Goal: Transaction & Acquisition: Purchase product/service

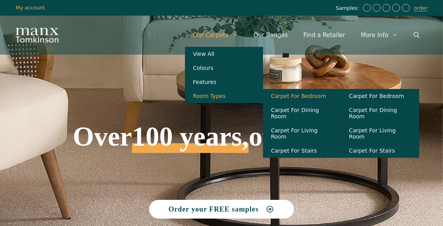
click at [300, 100] on link "Carpet For Bedroom" at bounding box center [302, 96] width 78 height 14
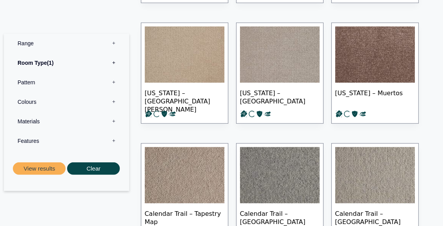
scroll to position [546, 0]
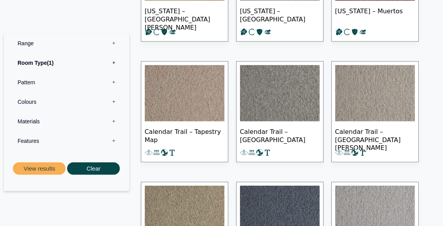
click at [114, 121] on label "Materials 0" at bounding box center [67, 121] width 114 height 20
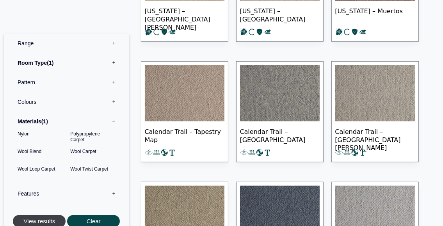
click at [46, 222] on button "View results" at bounding box center [39, 221] width 53 height 13
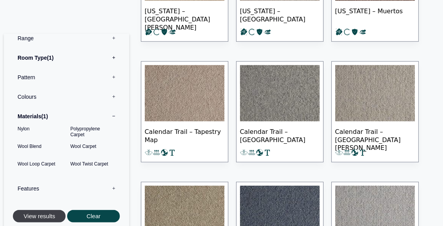
scroll to position [6, 0]
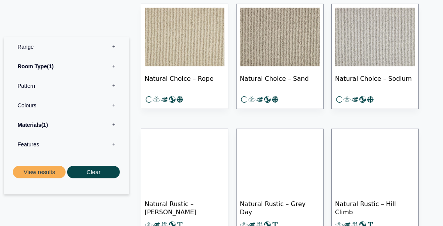
scroll to position [390, 0]
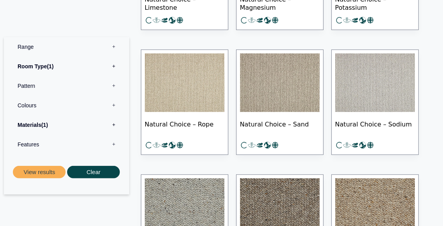
click at [113, 84] on label "Pattern 0" at bounding box center [67, 86] width 114 height 20
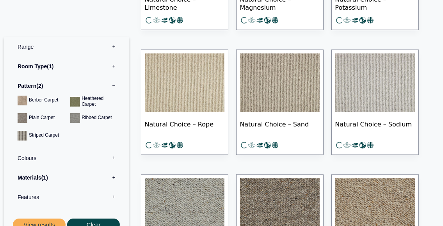
scroll to position [6, 0]
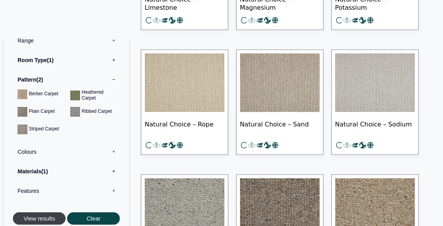
click at [28, 216] on button "View results" at bounding box center [39, 218] width 53 height 13
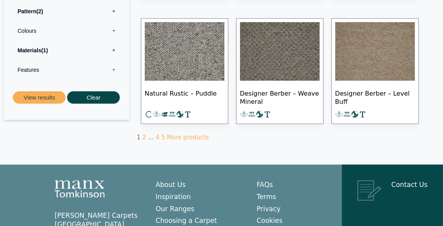
scroll to position [507, 0]
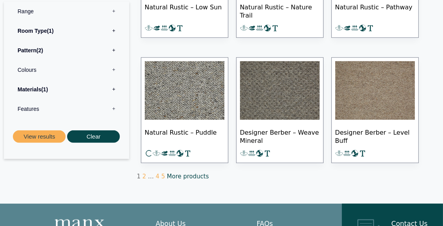
click at [178, 176] on link "More products" at bounding box center [188, 176] width 42 height 7
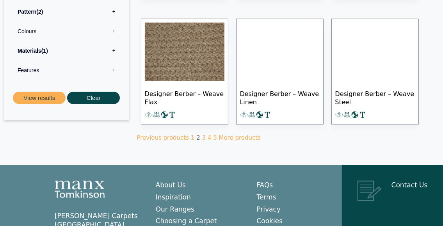
scroll to position [546, 0]
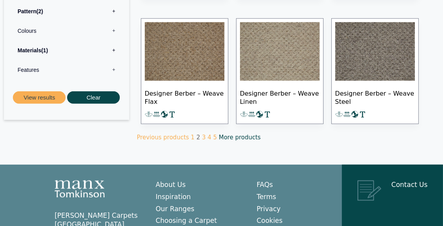
click at [237, 135] on link "More products" at bounding box center [240, 137] width 42 height 7
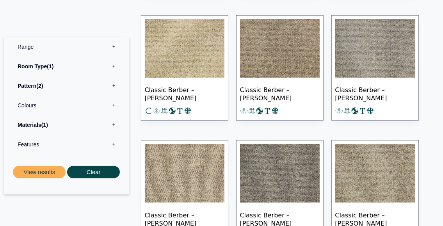
scroll to position [507, 0]
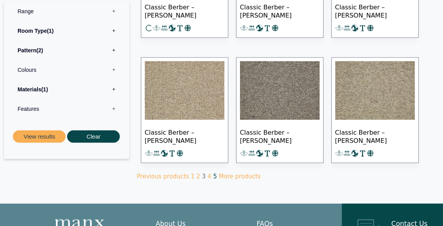
click at [213, 174] on link "5" at bounding box center [215, 176] width 4 height 7
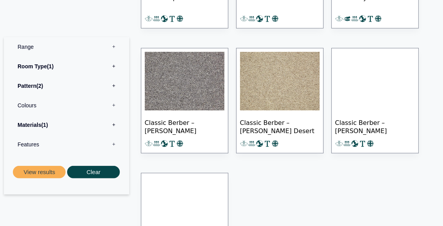
scroll to position [351, 0]
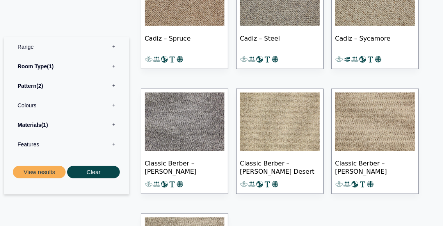
click at [113, 125] on label "Materials 1" at bounding box center [67, 125] width 114 height 20
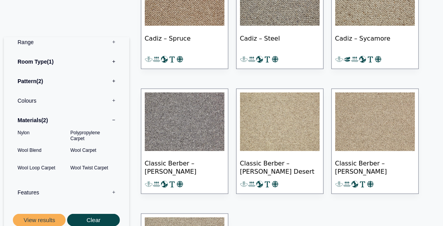
scroll to position [6, 0]
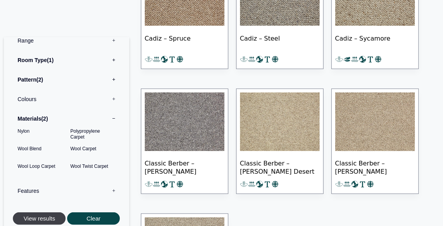
drag, startPoint x: 29, startPoint y: 219, endPoint x: 33, endPoint y: 212, distance: 7.9
click at [29, 218] on button "View results" at bounding box center [39, 218] width 53 height 13
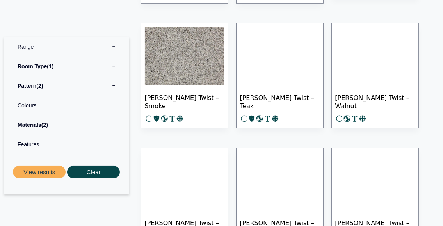
scroll to position [507, 0]
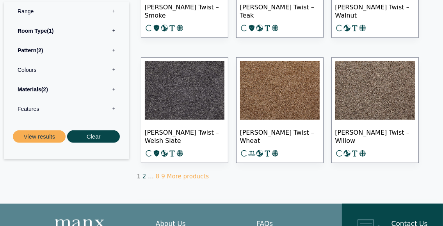
click at [143, 175] on link "2" at bounding box center [144, 176] width 4 height 7
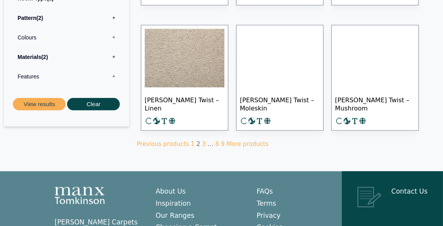
scroll to position [546, 0]
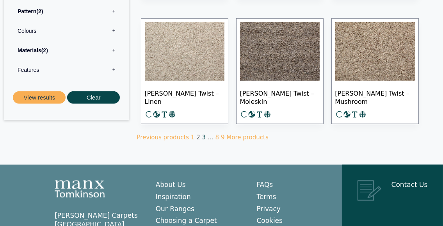
click at [202, 137] on link "3" at bounding box center [204, 137] width 4 height 7
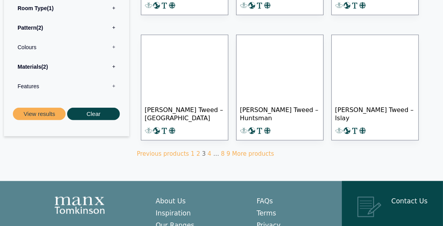
scroll to position [546, 0]
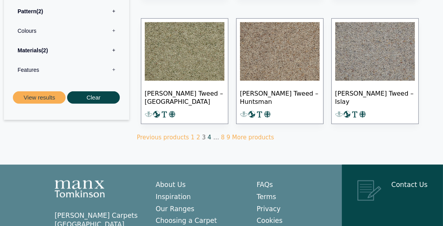
click at [208, 136] on link "4" at bounding box center [210, 137] width 4 height 7
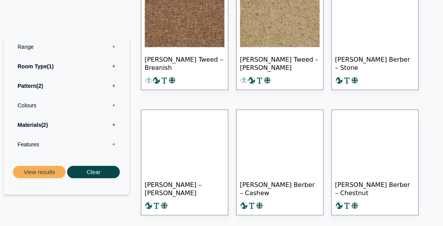
scroll to position [468, 0]
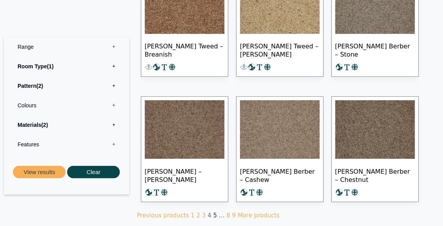
click at [213, 212] on link "5" at bounding box center [215, 215] width 4 height 7
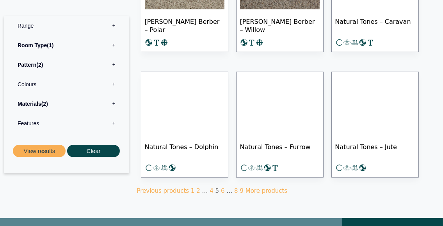
scroll to position [507, 0]
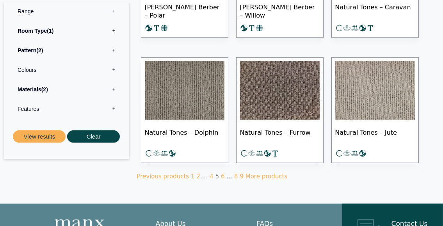
click at [197, 112] on img at bounding box center [185, 90] width 80 height 59
click at [113, 88] on label "Materials 2" at bounding box center [67, 90] width 114 height 20
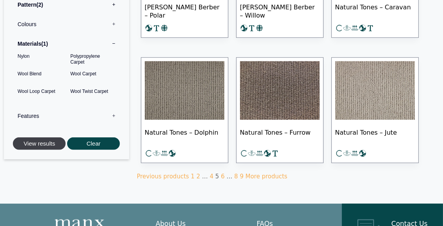
click at [35, 142] on button "View results" at bounding box center [39, 143] width 53 height 13
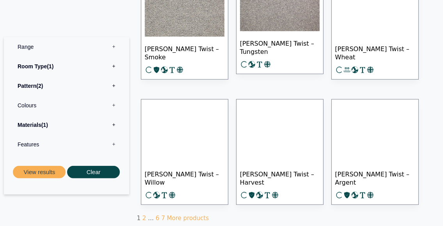
scroll to position [507, 0]
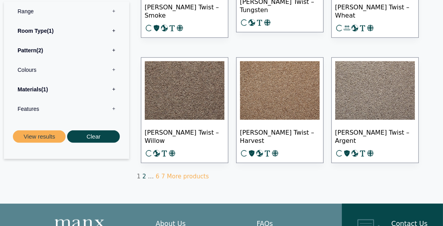
click at [142, 174] on link "2" at bounding box center [144, 176] width 4 height 7
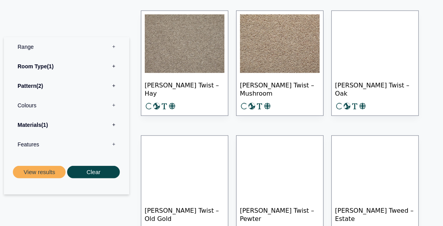
scroll to position [507, 0]
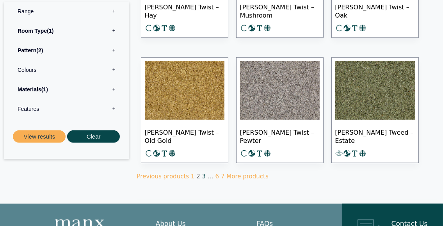
click at [202, 174] on link "3" at bounding box center [204, 176] width 4 height 7
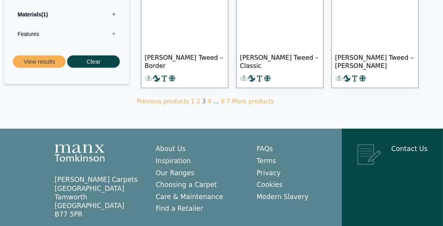
scroll to position [585, 0]
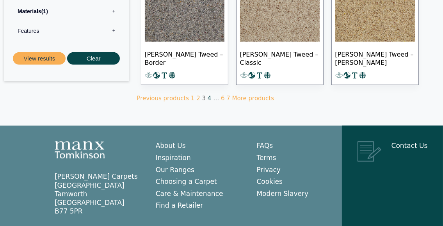
click at [208, 96] on link "4" at bounding box center [210, 98] width 4 height 7
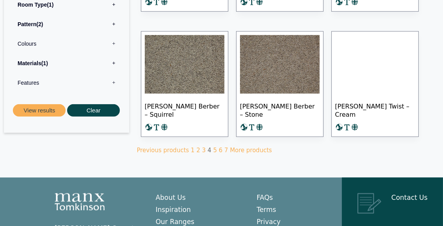
scroll to position [546, 0]
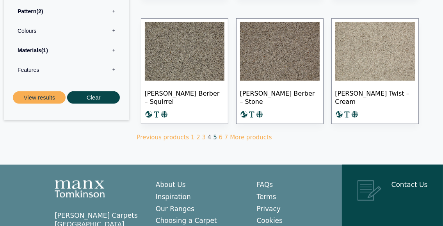
click at [213, 135] on link "5" at bounding box center [215, 137] width 4 height 7
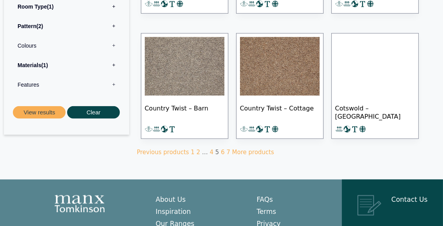
scroll to position [546, 0]
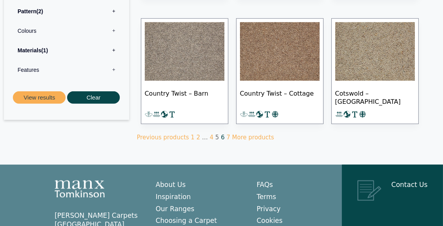
click at [221, 135] on link "6" at bounding box center [223, 137] width 4 height 7
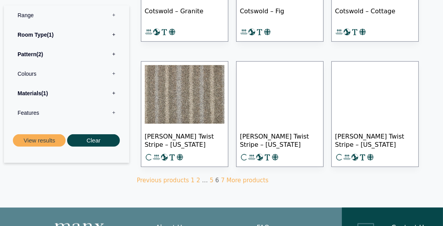
scroll to position [507, 0]
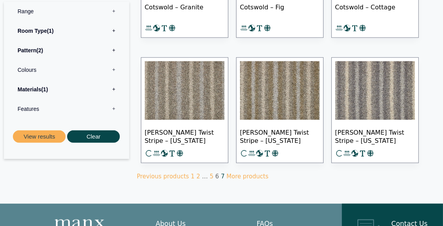
click at [221, 175] on link "7" at bounding box center [223, 176] width 4 height 7
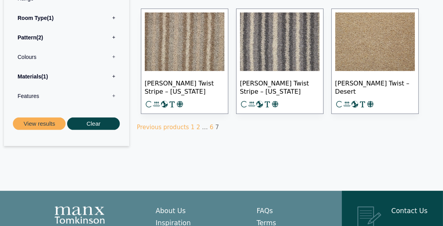
scroll to position [195, 0]
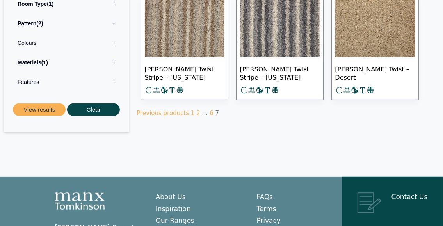
click at [215, 112] on span "7" at bounding box center [217, 113] width 4 height 7
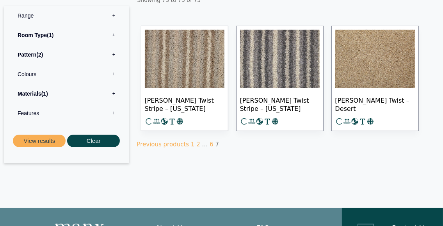
scroll to position [117, 0]
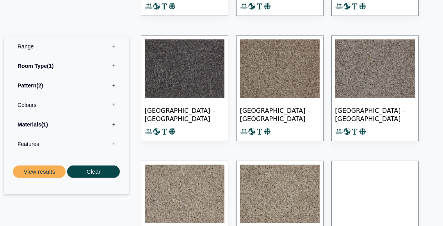
scroll to position [273, 0]
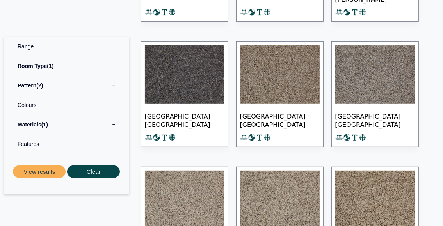
click at [289, 80] on img at bounding box center [280, 74] width 80 height 59
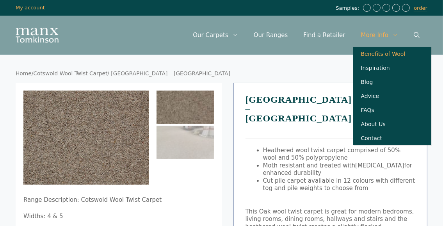
click at [373, 55] on link "Benefits of Wool" at bounding box center [392, 54] width 78 height 14
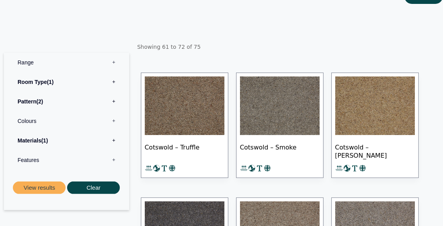
scroll to position [117, 0]
click at [176, 102] on img at bounding box center [185, 105] width 80 height 59
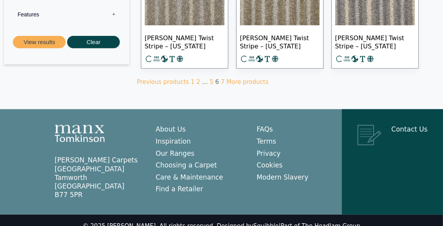
scroll to position [610, 0]
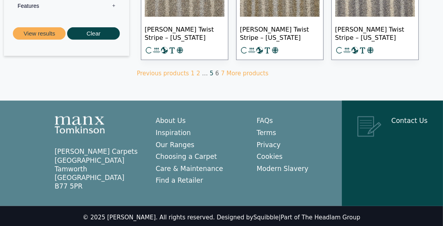
click at [210, 71] on link "5" at bounding box center [212, 73] width 4 height 7
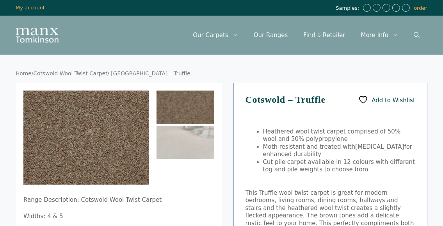
click at [368, 99] on icon at bounding box center [363, 100] width 10 height 10
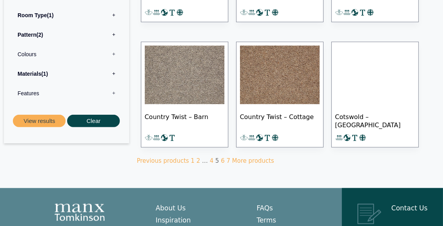
scroll to position [546, 0]
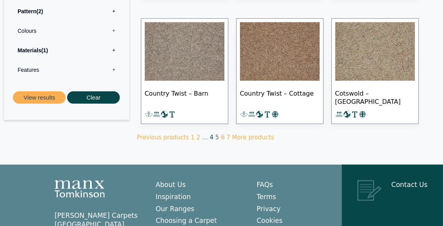
click at [210, 136] on link "4" at bounding box center [212, 137] width 4 height 7
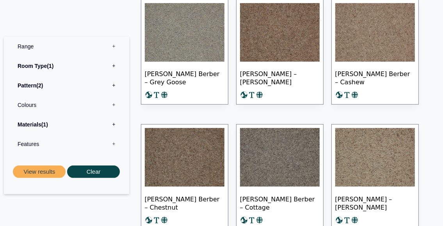
scroll to position [195, 0]
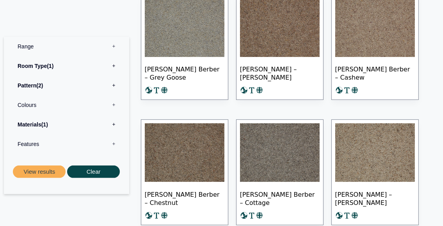
click at [182, 155] on img at bounding box center [185, 152] width 80 height 59
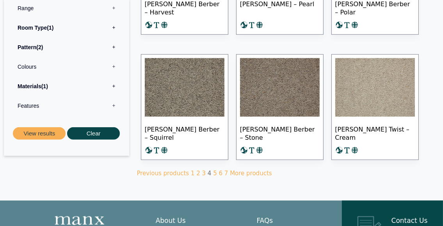
scroll to position [546, 0]
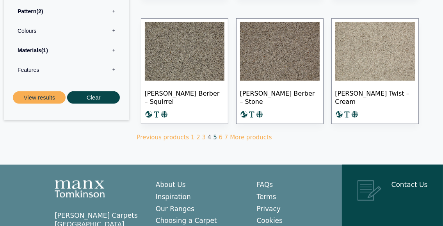
click at [213, 135] on link "5" at bounding box center [215, 137] width 4 height 7
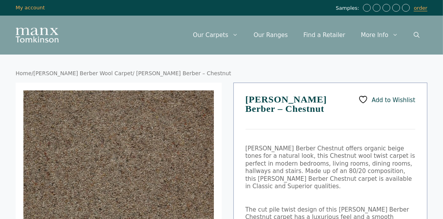
drag, startPoint x: 364, startPoint y: 97, endPoint x: 360, endPoint y: 99, distance: 4.6
click at [364, 97] on icon at bounding box center [363, 100] width 10 height 10
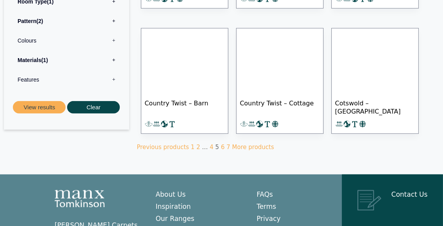
scroll to position [546, 0]
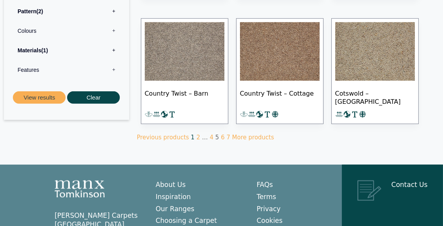
click at [191, 135] on link "1" at bounding box center [193, 137] width 4 height 7
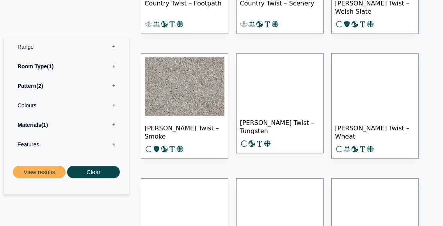
scroll to position [468, 0]
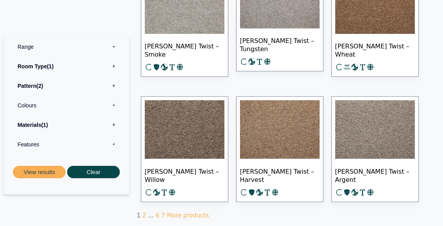
click at [187, 121] on img at bounding box center [185, 129] width 80 height 59
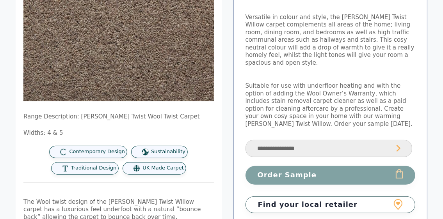
scroll to position [117, 0]
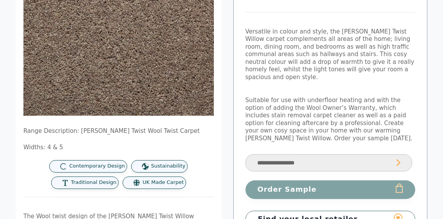
click at [313, 155] on select "**********" at bounding box center [328, 164] width 167 height 18
click at [318, 155] on select "**********" at bounding box center [328, 164] width 167 height 18
click at [245, 155] on select "**********" at bounding box center [328, 164] width 167 height 18
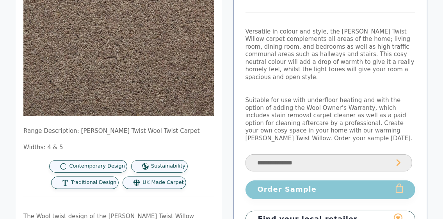
select select "**********"
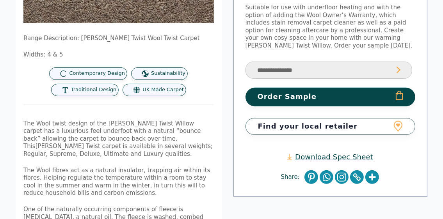
scroll to position [203, 0]
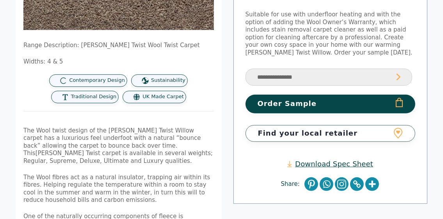
drag, startPoint x: 344, startPoint y: 132, endPoint x: 336, endPoint y: 132, distance: 8.6
click at [344, 160] on link "Download Spec Sheet" at bounding box center [330, 164] width 86 height 9
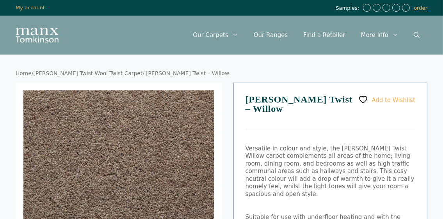
scroll to position [0, 0]
click at [368, 98] on icon at bounding box center [363, 100] width 10 height 10
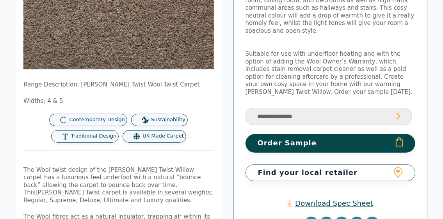
scroll to position [203, 0]
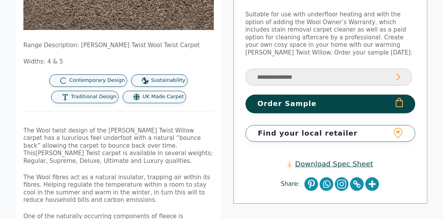
click at [398, 125] on link "Find your local retailer" at bounding box center [330, 133] width 170 height 17
click at [306, 125] on link "Find your local retailer" at bounding box center [330, 133] width 170 height 17
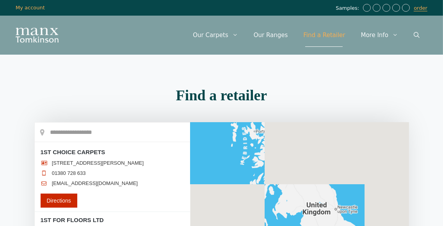
scroll to position [39, 0]
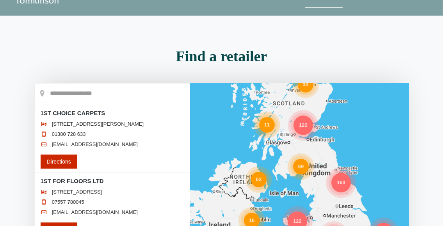
click at [57, 91] on input "text" at bounding box center [112, 94] width 155 height 20
click at [55, 91] on input "text" at bounding box center [112, 94] width 155 height 20
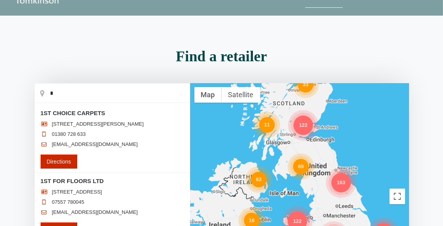
type input "*"
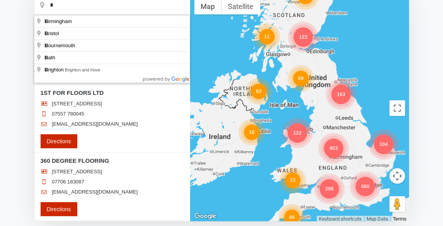
scroll to position [156, 0]
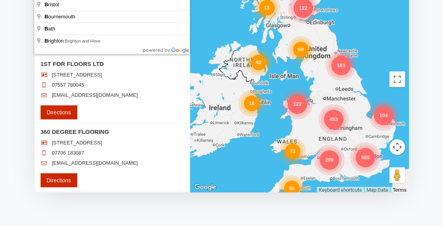
drag, startPoint x: 336, startPoint y: 120, endPoint x: 301, endPoint y: 132, distance: 37.5
click at [336, 120] on div "453" at bounding box center [334, 120] width 20 height 20
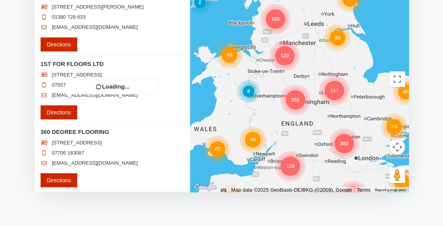
click at [295, 102] on div "128 14 202 383 74 37 101 64 108 85 55 48 12 122 27 82 34 117 45 60 19 11 39 31 …" at bounding box center [299, 79] width 219 height 226
click at [294, 99] on div "128 14 202 383 74 37 101 64 108 85 55 48 12 122 27 82 34 117 45 60 19 11 39 31 …" at bounding box center [299, 79] width 219 height 226
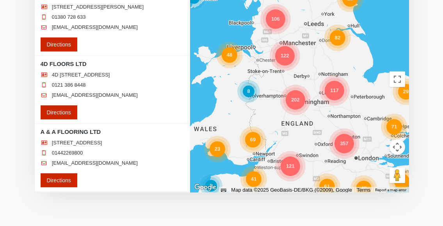
scroll to position [117, 0]
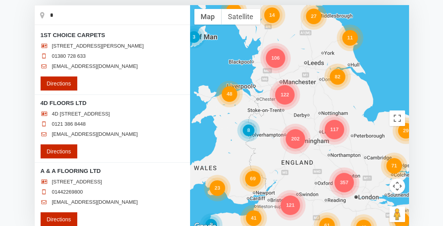
click at [55, 15] on input "*" at bounding box center [112, 15] width 155 height 20
type input "********"
click at [180, 17] on input "********" at bounding box center [112, 15] width 155 height 20
click at [206, 134] on div "121 202 357 71 27 12 106 69 41 48 61 122 23 82 117 29 8 14 41 11 3 40 8" at bounding box center [299, 118] width 219 height 226
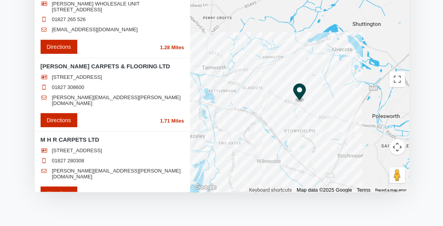
scroll to position [0, 0]
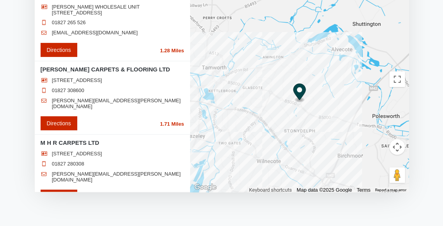
click at [65, 126] on link "Directions" at bounding box center [59, 123] width 37 height 14
type input "**********"
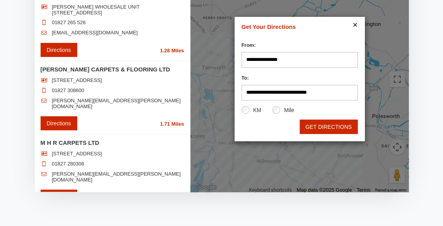
click at [321, 128] on button "GET DIRECTIONS" at bounding box center [329, 127] width 58 height 14
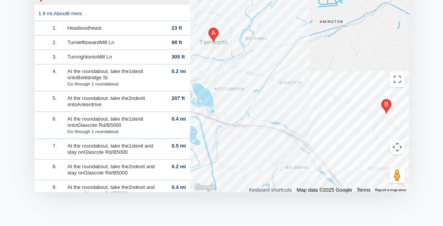
click at [201, 129] on div at bounding box center [299, 79] width 219 height 226
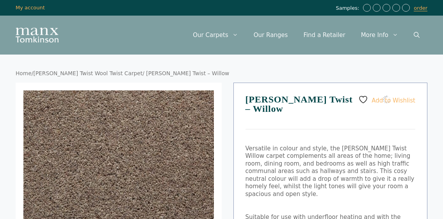
select select "**********"
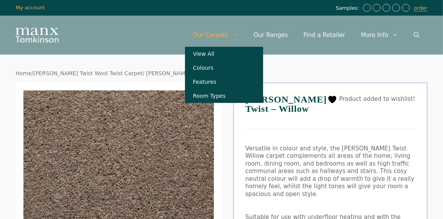
click at [238, 35] on icon "Primary" at bounding box center [235, 35] width 6 height 6
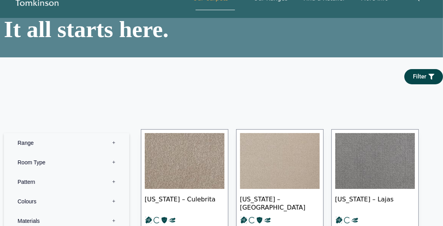
scroll to position [156, 0]
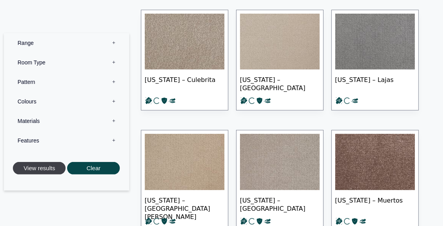
click at [41, 169] on button "View results" at bounding box center [39, 168] width 53 height 13
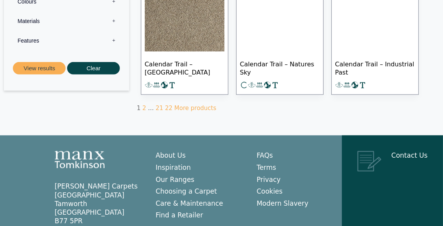
scroll to position [610, 0]
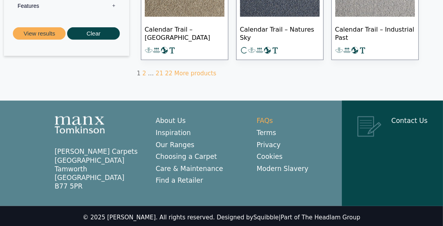
click at [257, 117] on link "FAQs" at bounding box center [265, 121] width 16 height 8
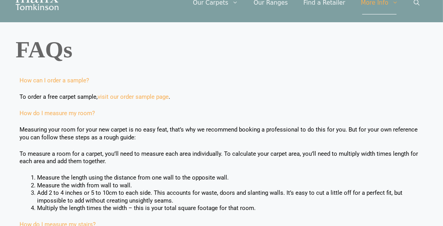
scroll to position [78, 0]
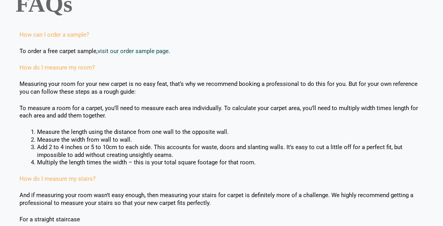
click at [149, 52] on link "visit our order sample page" at bounding box center [133, 51] width 71 height 7
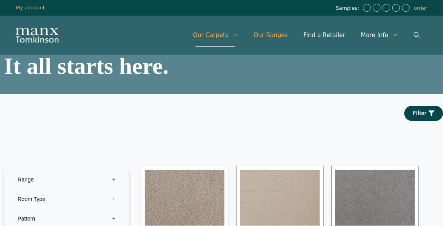
click at [288, 36] on link "Our Ranges" at bounding box center [271, 34] width 50 height 23
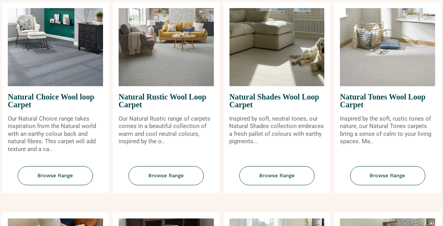
scroll to position [507, 0]
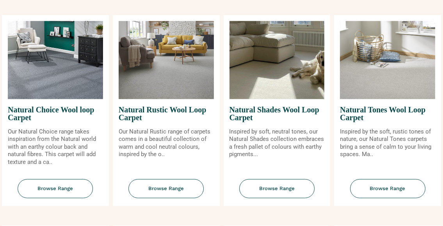
click at [51, 198] on link "Browse Range" at bounding box center [55, 192] width 107 height 27
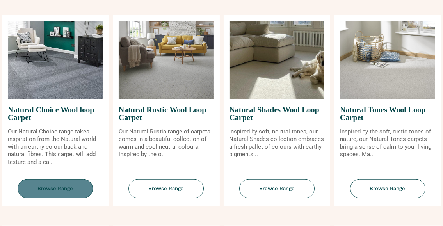
click at [57, 187] on span "Browse Range" at bounding box center [55, 188] width 75 height 19
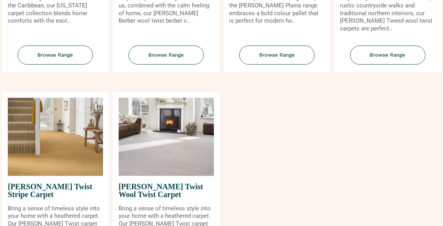
scroll to position [937, 0]
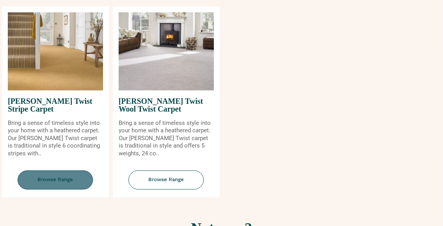
click at [57, 185] on span "Browse Range" at bounding box center [55, 180] width 75 height 19
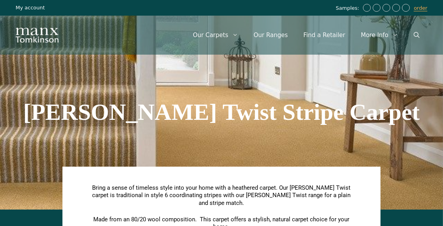
click at [28, 7] on link "My account" at bounding box center [30, 8] width 29 height 6
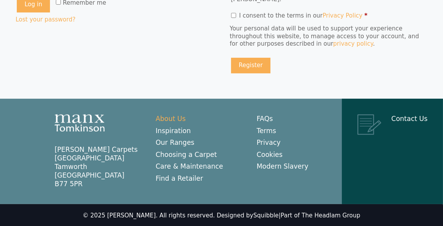
scroll to position [192, 0]
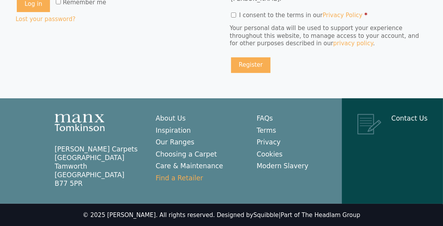
click at [188, 181] on link "Find a Retailer" at bounding box center [180, 178] width 48 height 8
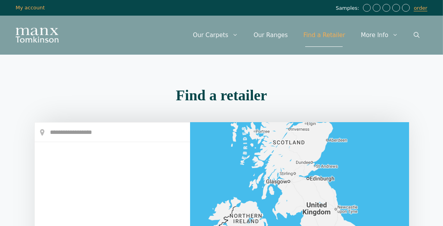
click at [382, 37] on link "More Info" at bounding box center [379, 34] width 53 height 23
click at [226, 37] on link "Our Carpets" at bounding box center [215, 34] width 61 height 23
click at [358, 9] on span "Samples:" at bounding box center [348, 8] width 25 height 7
click at [415, 35] on icon "Open Search Bar" at bounding box center [417, 35] width 6 height 6
click at [0, 0] on icon "Open Search Bar" at bounding box center [0, 0] width 0 height 0
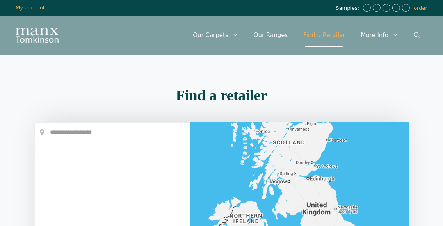
click at [388, 34] on link "More Info" at bounding box center [379, 34] width 53 height 23
click at [232, 35] on link "Our Carpets" at bounding box center [215, 34] width 61 height 23
click at [277, 37] on link "Our Ranges" at bounding box center [271, 34] width 50 height 23
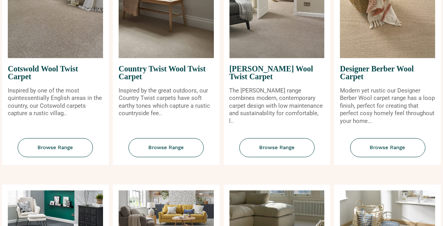
scroll to position [351, 0]
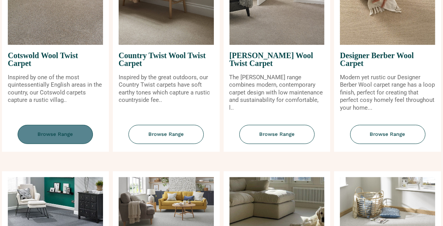
click at [57, 134] on span "Browse Range" at bounding box center [55, 134] width 75 height 19
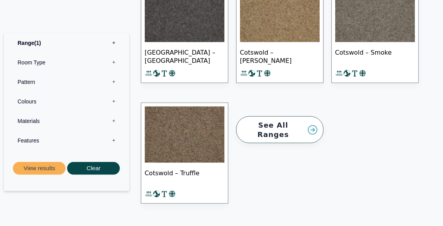
scroll to position [663, 0]
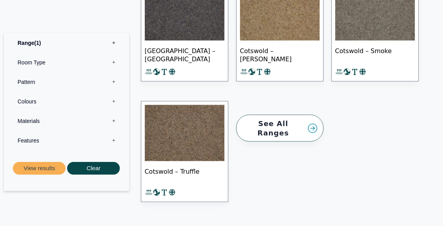
click at [186, 134] on img at bounding box center [185, 133] width 80 height 56
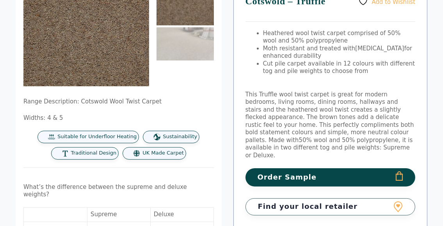
scroll to position [117, 0]
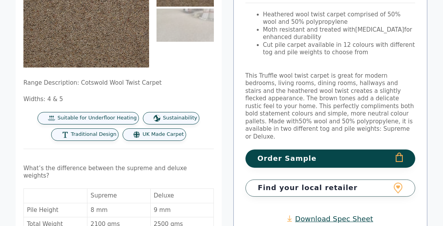
click at [281, 149] on button "Order Sample" at bounding box center [330, 158] width 170 height 18
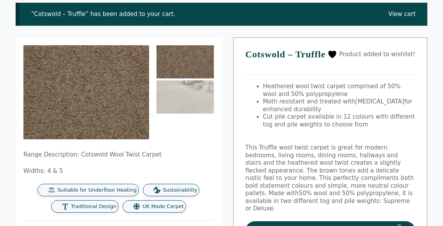
scroll to position [156, 0]
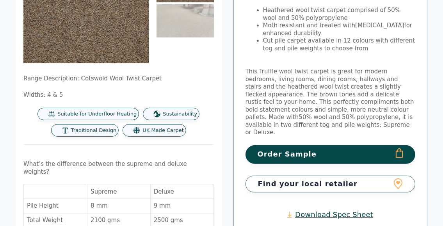
click at [333, 210] on link "Download Spec Sheet" at bounding box center [330, 214] width 86 height 9
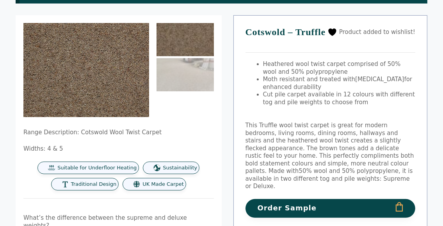
scroll to position [0, 0]
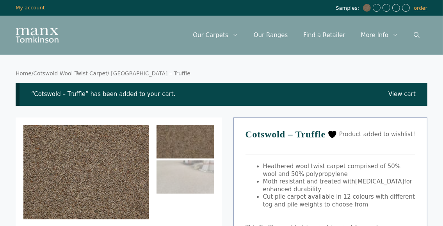
click at [336, 133] on icon at bounding box center [332, 134] width 8 height 7
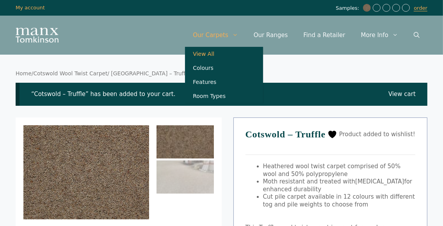
click at [222, 54] on link "View All" at bounding box center [224, 54] width 78 height 14
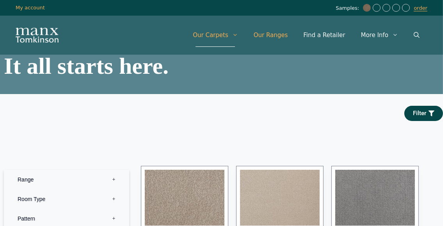
click at [285, 37] on link "Our Ranges" at bounding box center [271, 34] width 50 height 23
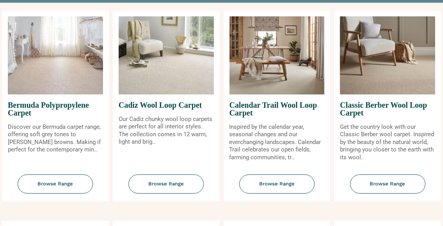
scroll to position [117, 0]
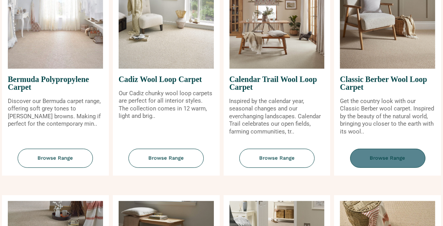
click at [388, 161] on span "Browse Range" at bounding box center [387, 158] width 75 height 19
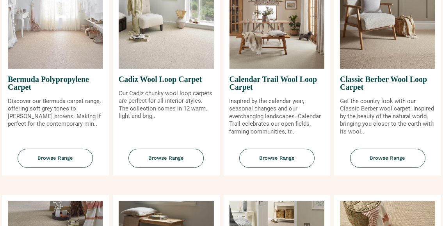
scroll to position [162, 0]
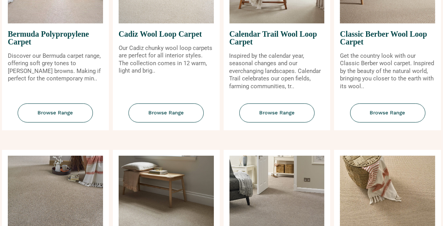
click at [404, 156] on img at bounding box center [387, 195] width 95 height 78
click at [397, 156] on img at bounding box center [387, 195] width 95 height 78
click at [400, 156] on img at bounding box center [387, 195] width 95 height 78
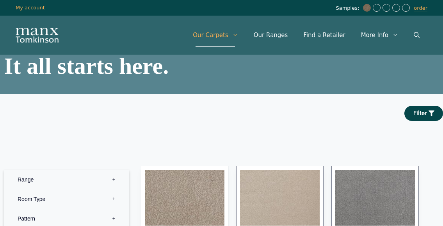
scroll to position [117, 0]
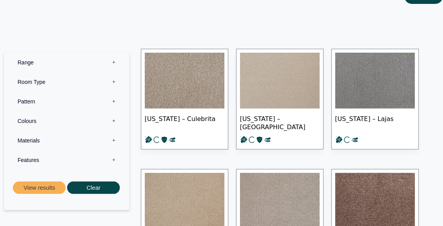
click at [115, 141] on label "Materials 0" at bounding box center [67, 141] width 114 height 20
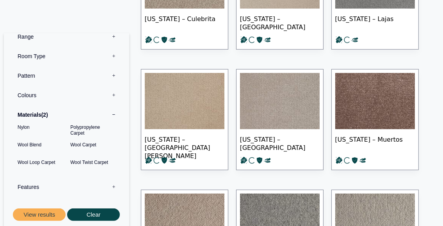
scroll to position [234, 0]
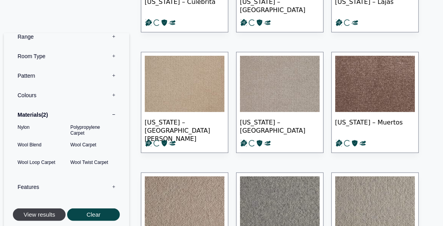
click at [37, 215] on button "View results" at bounding box center [39, 214] width 53 height 13
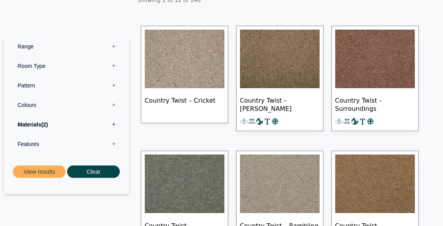
scroll to position [156, 0]
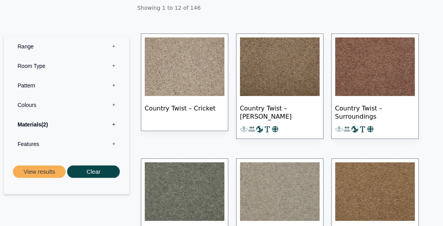
click at [283, 70] on img at bounding box center [280, 66] width 80 height 59
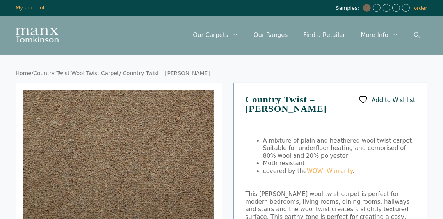
click at [365, 99] on icon at bounding box center [363, 100] width 10 height 10
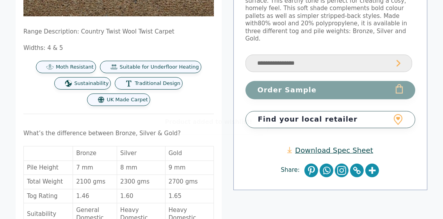
scroll to position [234, 0]
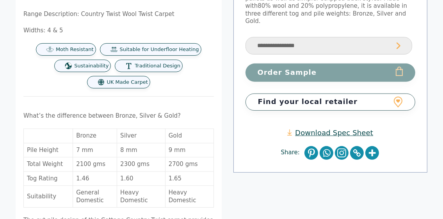
click at [338, 128] on link "Download Spec Sheet" at bounding box center [330, 132] width 86 height 9
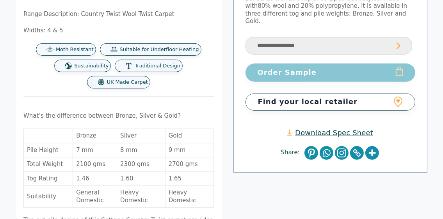
click at [281, 64] on button "Order Sample" at bounding box center [330, 73] width 170 height 18
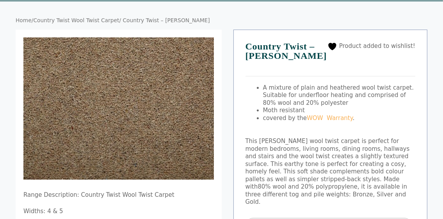
scroll to position [117, 0]
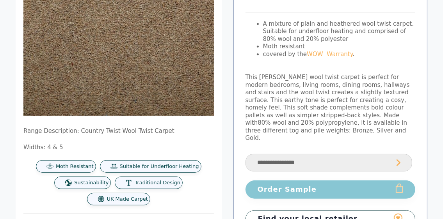
click at [275, 181] on button "Order Sample" at bounding box center [330, 190] width 170 height 18
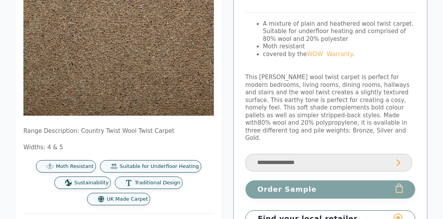
click at [315, 154] on select "**********" at bounding box center [328, 163] width 167 height 18
click at [245, 154] on select "**********" at bounding box center [328, 163] width 167 height 18
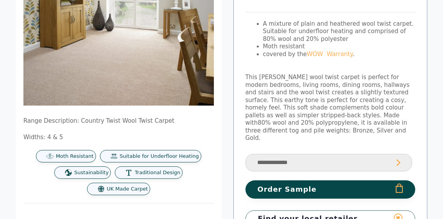
click at [293, 172] on div "Product added to wishlist! Country Twist – Bracken A mixture of plain and heath…" at bounding box center [330, 128] width 194 height 324
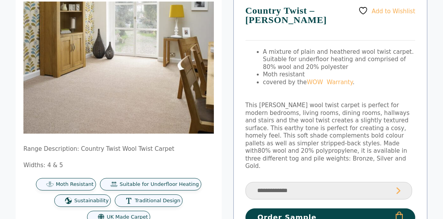
scroll to position [78, 0]
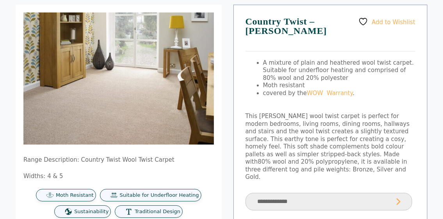
click at [315, 193] on select "**********" at bounding box center [328, 202] width 167 height 18
click at [320, 193] on select "**********" at bounding box center [328, 202] width 167 height 18
click at [245, 193] on select "**********" at bounding box center [328, 202] width 167 height 18
select select "**********"
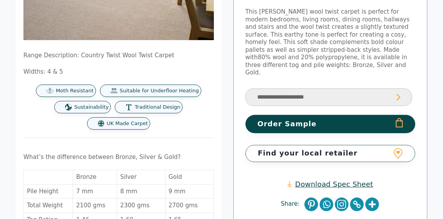
scroll to position [195, 0]
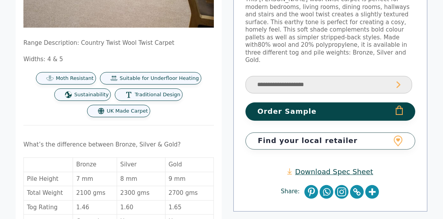
click at [318, 76] on select "**********" at bounding box center [328, 85] width 167 height 18
click at [290, 103] on button "Order Sample" at bounding box center [330, 112] width 170 height 18
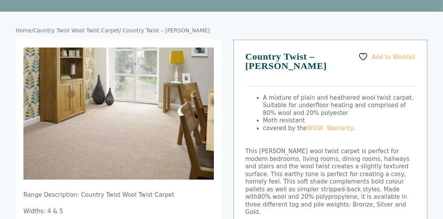
scroll to position [39, 0]
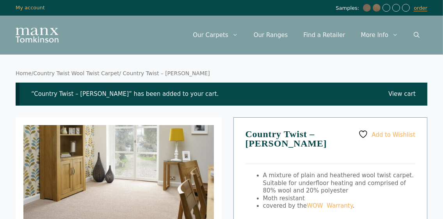
click at [79, 75] on link "Country Twist Wool Twist Carpet" at bounding box center [76, 73] width 86 height 6
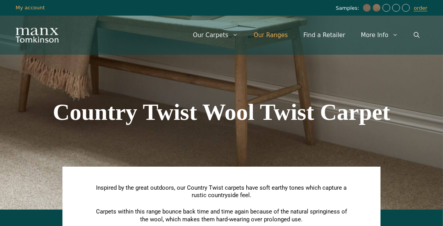
drag, startPoint x: 281, startPoint y: 34, endPoint x: 281, endPoint y: 44, distance: 9.8
click at [281, 35] on link "Our Ranges" at bounding box center [271, 34] width 50 height 23
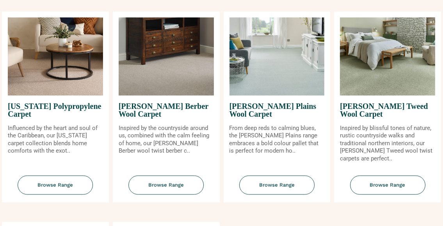
scroll to position [702, 0]
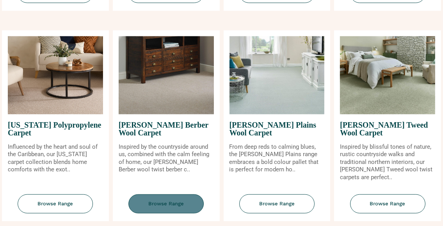
click at [169, 204] on span "Browse Range" at bounding box center [165, 203] width 75 height 19
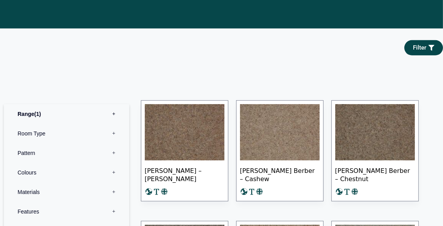
scroll to position [351, 0]
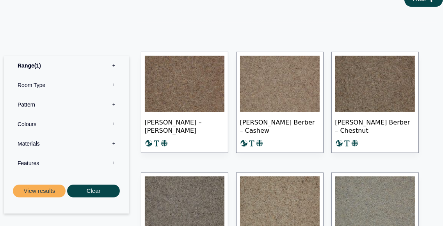
click at [365, 97] on img at bounding box center [375, 84] width 80 height 56
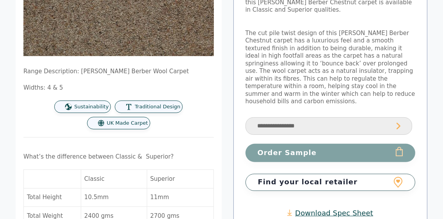
scroll to position [195, 0]
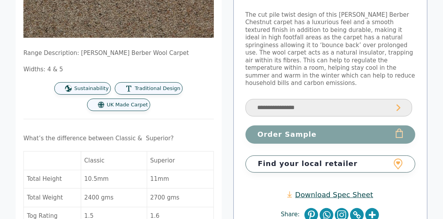
click at [316, 99] on select "**********" at bounding box center [328, 108] width 167 height 18
click at [245, 99] on select "**********" at bounding box center [328, 108] width 167 height 18
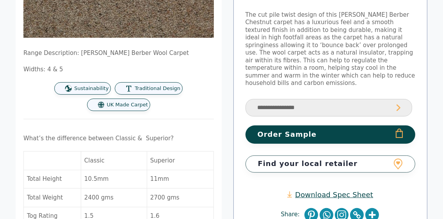
click at [335, 190] on link "Download Spec Sheet" at bounding box center [330, 194] width 86 height 9
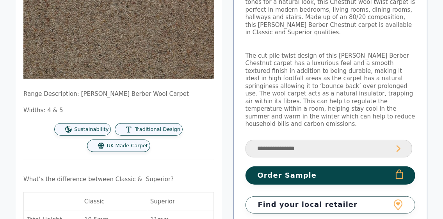
scroll to position [156, 0]
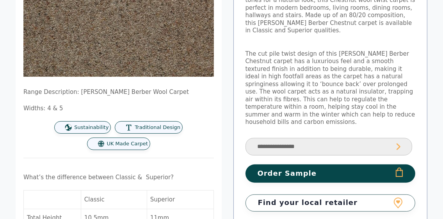
click at [317, 138] on select "**********" at bounding box center [328, 147] width 167 height 18
select select "**********"
click at [245, 138] on select "**********" at bounding box center [328, 147] width 167 height 18
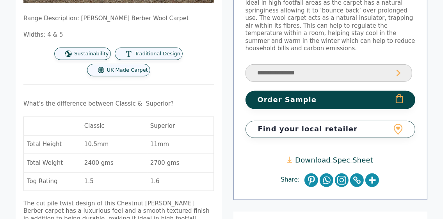
scroll to position [234, 0]
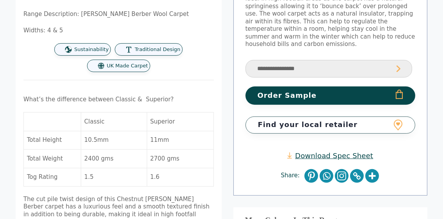
drag, startPoint x: 296, startPoint y: 74, endPoint x: 301, endPoint y: 71, distance: 6.3
click at [296, 87] on button "Order Sample" at bounding box center [330, 96] width 170 height 18
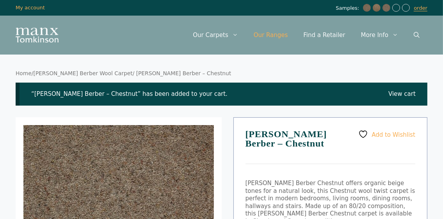
click at [288, 36] on link "Our Ranges" at bounding box center [271, 34] width 50 height 23
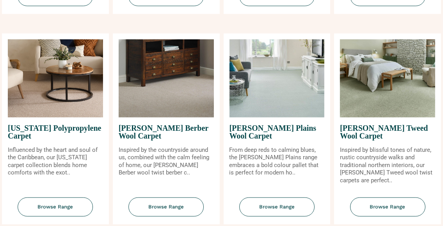
scroll to position [702, 0]
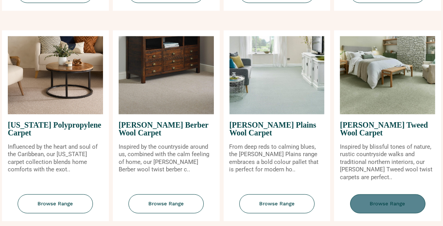
click at [378, 199] on span "Browse Range" at bounding box center [387, 203] width 75 height 19
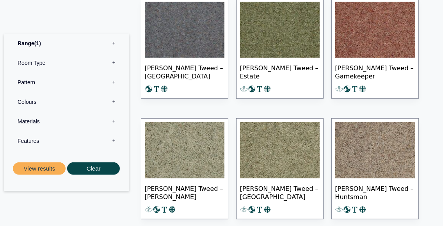
scroll to position [468, 0]
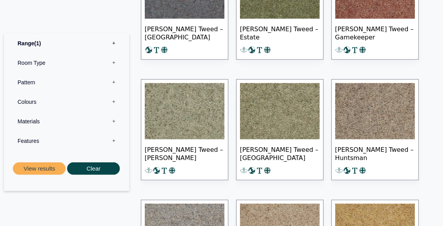
click at [370, 111] on img at bounding box center [375, 111] width 80 height 56
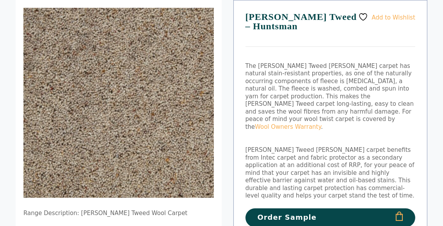
scroll to position [156, 0]
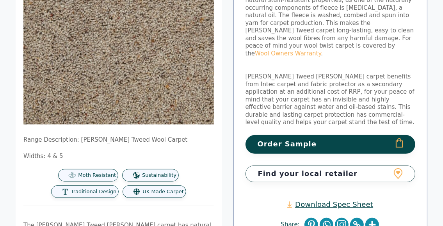
click at [350, 200] on link "Download Spec Sheet" at bounding box center [330, 204] width 86 height 9
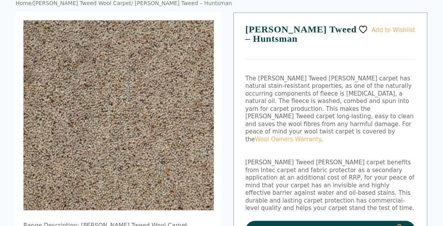
scroll to position [117, 0]
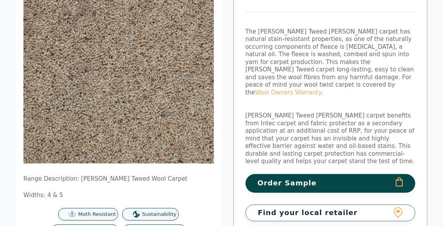
click at [277, 174] on button "Order Sample" at bounding box center [330, 183] width 170 height 18
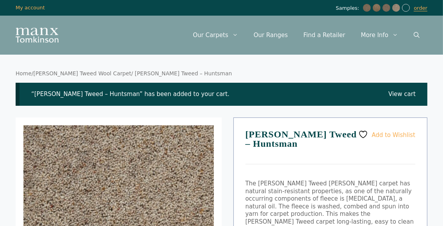
drag, startPoint x: 422, startPoint y: 9, endPoint x: 420, endPoint y: 14, distance: 5.4
click at [422, 10] on link "order" at bounding box center [421, 8] width 14 height 6
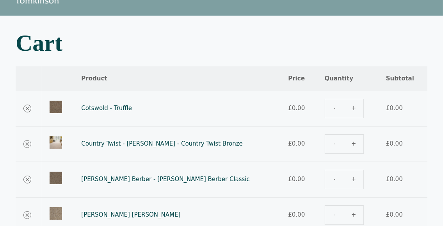
scroll to position [78, 0]
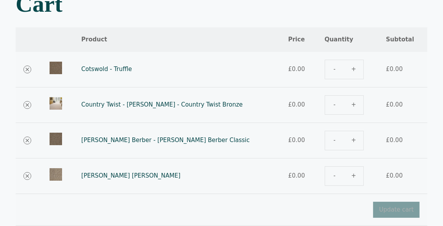
click at [348, 69] on div "Cotswold - Truffle quantity" at bounding box center [348, 70] width 46 height 20
click at [350, 69] on div "Cotswold - Truffle quantity" at bounding box center [348, 70] width 46 height 20
click at [350, 105] on div "Country Twist - [PERSON_NAME] - Country Twist Bronze quantity" at bounding box center [348, 105] width 46 height 20
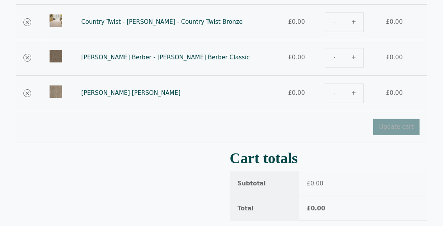
scroll to position [117, 0]
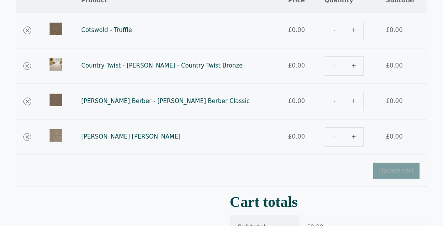
click at [350, 137] on div "Tomkinson Tweed - Huntsman quantity" at bounding box center [348, 137] width 46 height 20
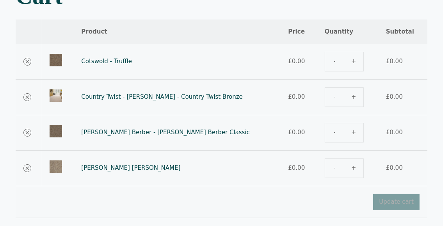
scroll to position [78, 0]
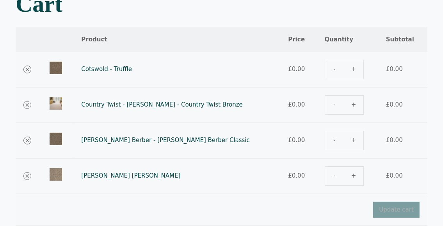
click at [350, 69] on div "Cotswold - Truffle quantity" at bounding box center [348, 70] width 46 height 20
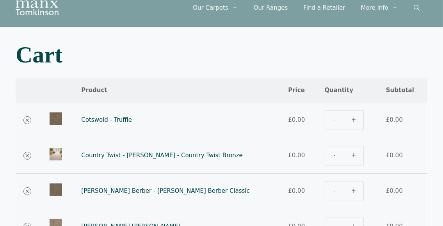
scroll to position [0, 0]
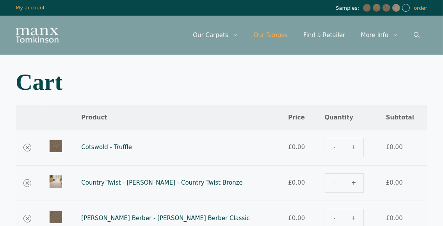
click at [282, 35] on link "Our Ranges" at bounding box center [271, 34] width 50 height 23
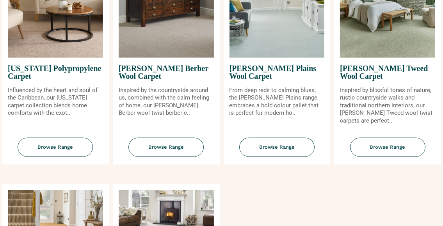
scroll to position [781, 0]
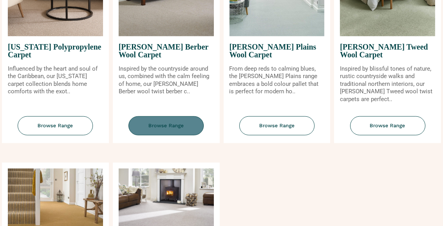
click at [173, 132] on span "Browse Range" at bounding box center [165, 125] width 75 height 19
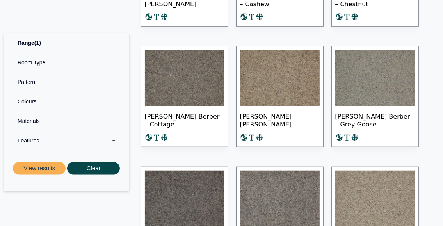
scroll to position [468, 0]
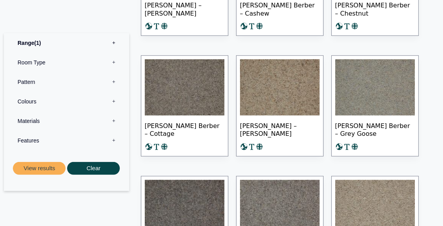
click at [279, 103] on img at bounding box center [280, 87] width 80 height 56
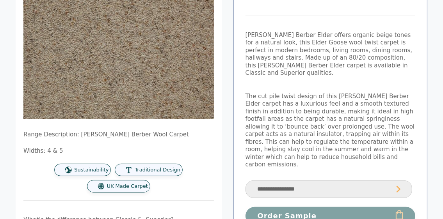
scroll to position [117, 0]
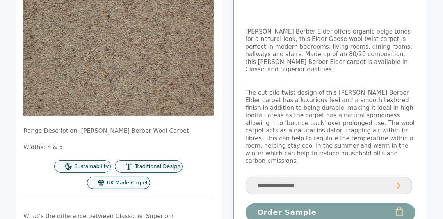
click at [308, 177] on select "**********" at bounding box center [328, 186] width 167 height 18
click at [245, 177] on select "**********" at bounding box center [328, 186] width 167 height 18
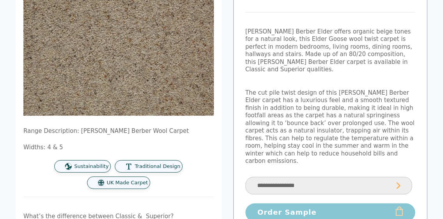
select select "**********"
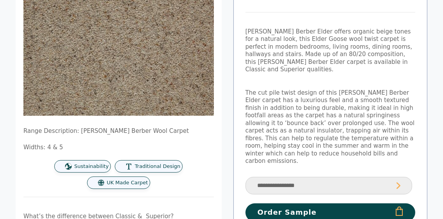
click at [293, 204] on button "Order Sample" at bounding box center [330, 213] width 170 height 18
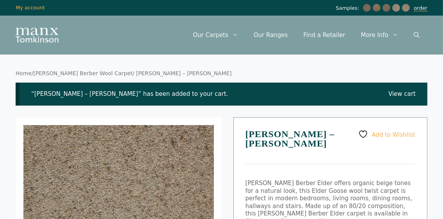
click at [421, 10] on link "order" at bounding box center [421, 8] width 14 height 6
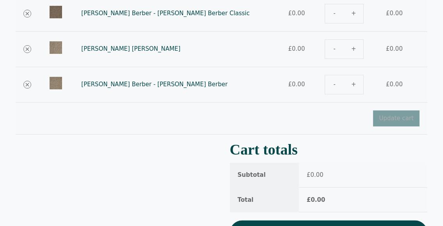
scroll to position [273, 0]
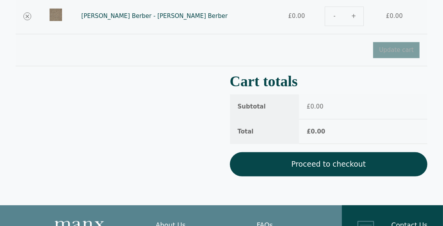
click at [344, 167] on link "Proceed to checkout" at bounding box center [328, 164] width 197 height 24
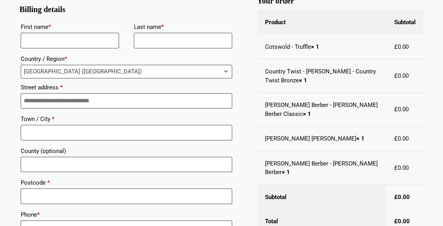
scroll to position [156, 0]
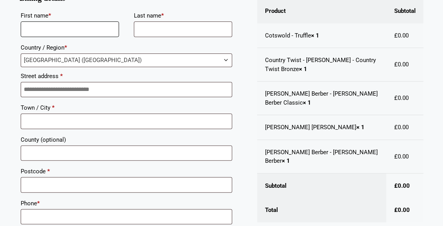
click at [51, 30] on input "First name *" at bounding box center [70, 29] width 98 height 16
type input "***"
type input "*****"
type input "**********"
type input "********"
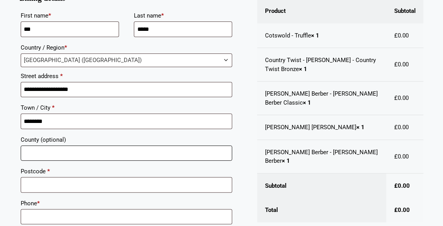
type input "**********"
type input "*******"
type input "**********"
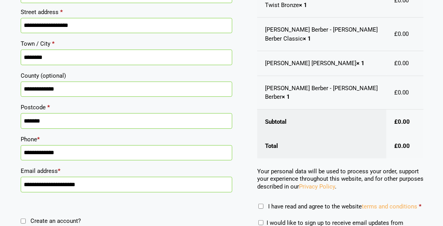
scroll to position [312, 0]
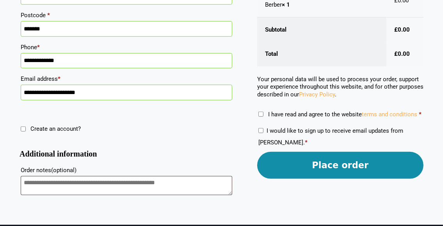
click at [339, 178] on button "Place order" at bounding box center [340, 165] width 166 height 27
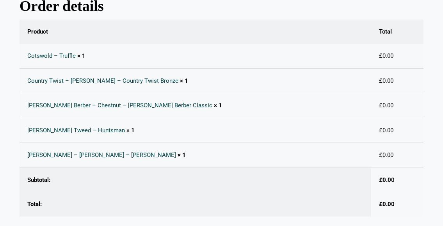
scroll to position [156, 0]
click at [42, 80] on link "Country Twist – [PERSON_NAME] – Country Twist Bronze" at bounding box center [102, 80] width 151 height 7
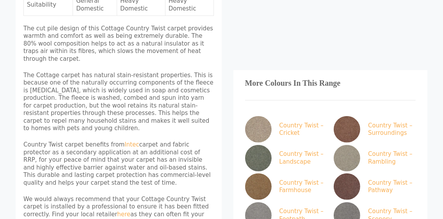
scroll to position [429, 0]
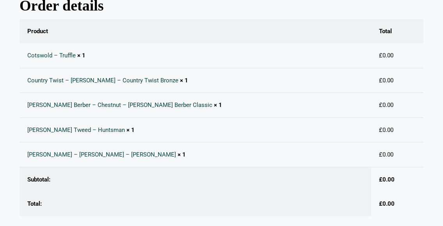
scroll to position [156, 0]
click at [81, 80] on link "Country Twist – Bracken – Country Twist Bronze" at bounding box center [102, 80] width 151 height 7
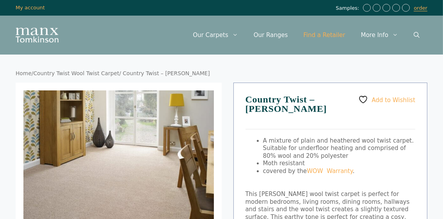
click at [332, 35] on link "Find a Retailer" at bounding box center [323, 34] width 57 height 23
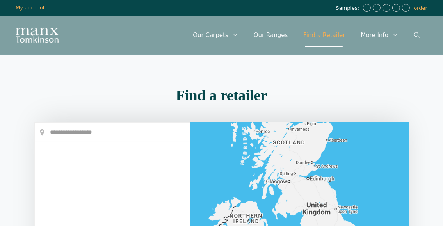
click at [53, 128] on input "text" at bounding box center [112, 133] width 155 height 20
click at [55, 133] on input "text" at bounding box center [112, 133] width 155 height 20
click at [41, 131] on div at bounding box center [112, 133] width 155 height 20
click at [67, 132] on input "text" at bounding box center [112, 133] width 155 height 20
click at [416, 37] on icon "Open Search Bar" at bounding box center [417, 35] width 6 height 6
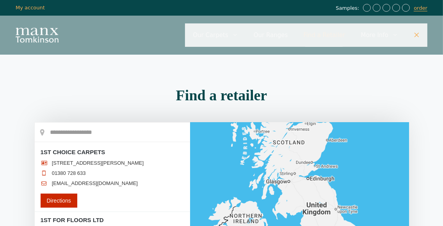
click at [51, 130] on input "text" at bounding box center [112, 133] width 155 height 20
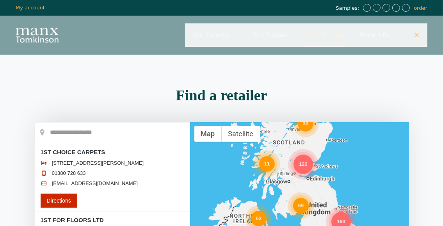
click at [50, 132] on input "text" at bounding box center [112, 133] width 155 height 20
type input "********"
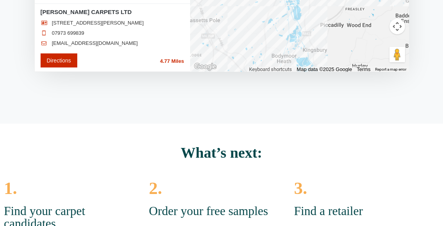
scroll to position [276, 0]
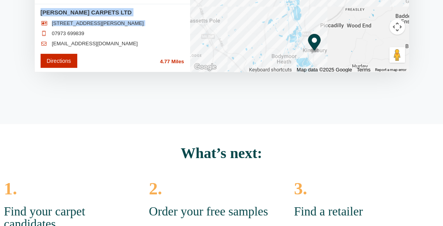
drag, startPoint x: 41, startPoint y: 76, endPoint x: 110, endPoint y: 35, distance: 80.9
click at [118, 39] on ul "1 SWAN GARDENS PEAR TREE AVENUE, KINGSBURY, B78 2AG 07973 699839 leeporter123@g…" at bounding box center [113, 35] width 144 height 30
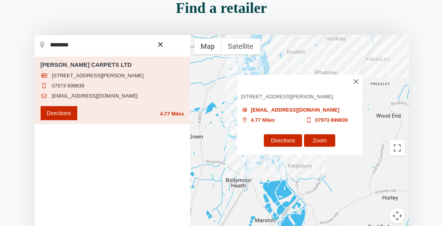
scroll to position [81, 0]
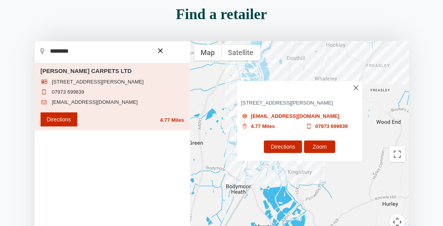
drag, startPoint x: 354, startPoint y: 79, endPoint x: 309, endPoint y: 107, distance: 53.3
click at [354, 85] on img at bounding box center [355, 87] width 5 height 5
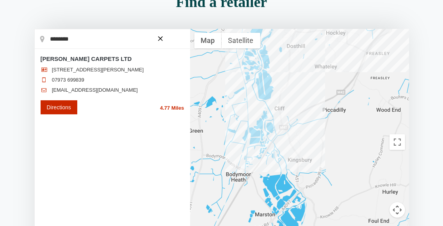
scroll to position [0, 0]
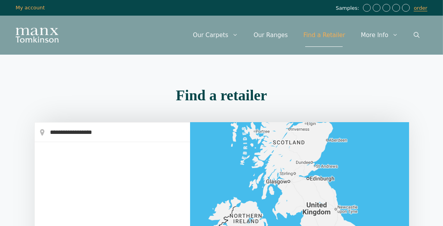
click at [120, 97] on h2 "Find a retailer" at bounding box center [221, 95] width 435 height 15
click at [116, 92] on h2 "Find a retailer" at bounding box center [221, 95] width 435 height 15
click at [329, 36] on link "Find a Retailer" at bounding box center [323, 34] width 57 height 23
click at [130, 133] on input "**********" at bounding box center [112, 133] width 155 height 20
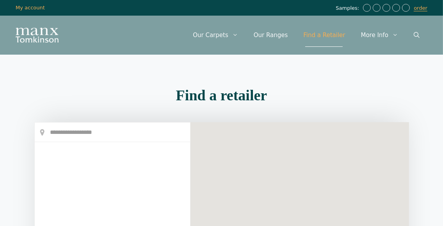
click at [84, 132] on input "text" at bounding box center [112, 133] width 155 height 20
click at [99, 132] on input "*" at bounding box center [112, 133] width 155 height 20
click at [105, 132] on input "*" at bounding box center [112, 133] width 155 height 20
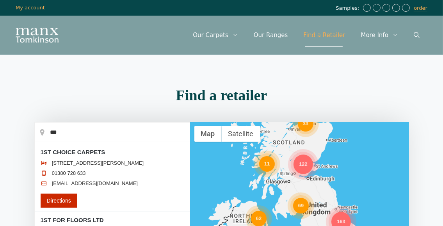
type input "********"
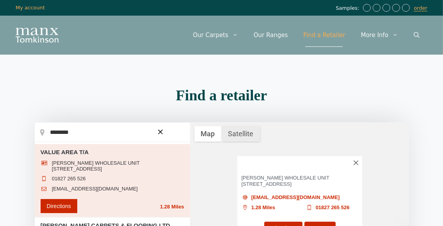
scroll to position [78, 0]
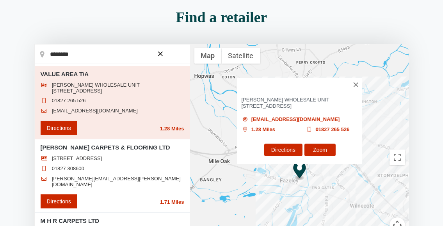
drag, startPoint x: 85, startPoint y: 88, endPoint x: 81, endPoint y: 85, distance: 5.3
click at [85, 88] on span "DEVLIN WHOLESALE UNIT 0 RIVERSIDE IND ESTATE, FAZELEY, B78 3RW" at bounding box center [118, 88] width 132 height 12
click at [40, 73] on li "VALUE AREA T/A DEVLIN WHOLESALE UNIT 0 RIVERSIDE IND ESTATE, FAZELEY, B78 3RW 0…" at bounding box center [112, 102] width 155 height 73
click at [39, 70] on div "Loading... ********" at bounding box center [112, 157] width 156 height 226
click at [130, 171] on ul "11 MERCIAN PARK FELSPAR ROAD, AMINGTON, B77 4DP 01827 308600 j.kinsella@gladsto…" at bounding box center [113, 173] width 144 height 36
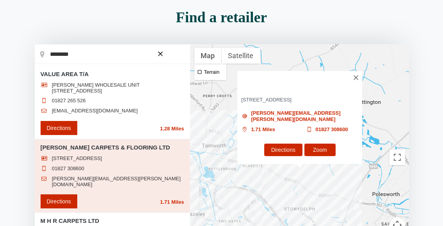
click at [90, 25] on div "Find a retailer" at bounding box center [221, 23] width 435 height 27
click at [77, 55] on input "********" at bounding box center [112, 54] width 155 height 20
click at [357, 78] on div "GLADSTON CARPETS & FLOORING LTD 11 MERCIAN PARK FELSPAR ROAD, AMINGTON, B77 4DP…" at bounding box center [299, 117] width 125 height 93
click at [356, 79] on img at bounding box center [356, 77] width 5 height 5
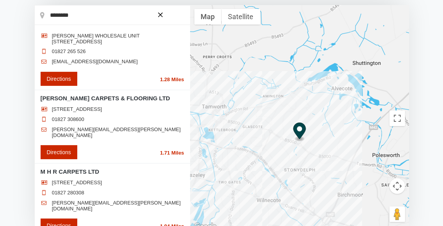
scroll to position [0, 0]
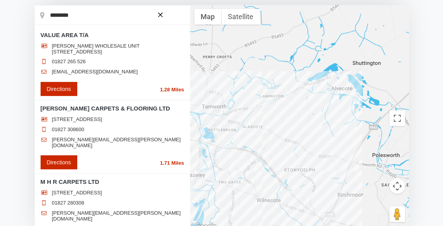
click at [297, 127] on div at bounding box center [299, 118] width 219 height 226
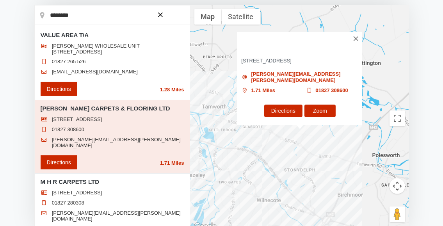
scroll to position [10, 0]
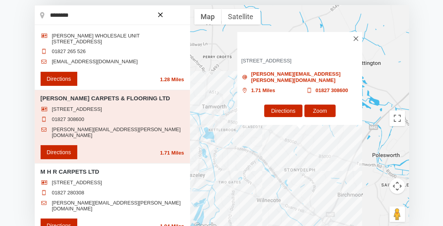
click at [262, 64] on span "11 MERCIAN PARK FELSPAR ROAD, AMINGTON, B77 4DP" at bounding box center [299, 61] width 117 height 6
